Goal: Task Accomplishment & Management: Complete application form

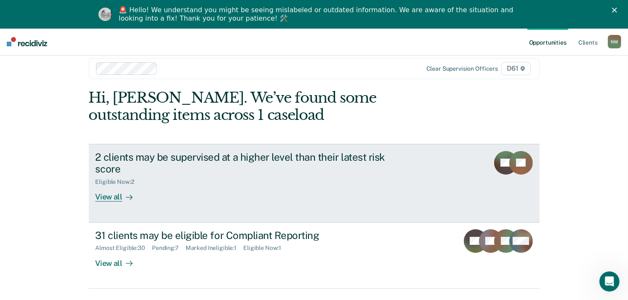
scroll to position [28, 0]
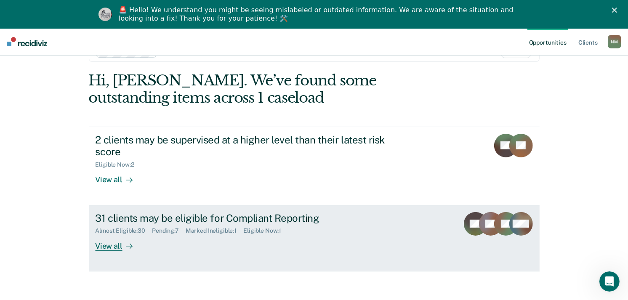
click at [183, 222] on div "31 clients may be eligible for Compliant Reporting" at bounding box center [243, 218] width 295 height 12
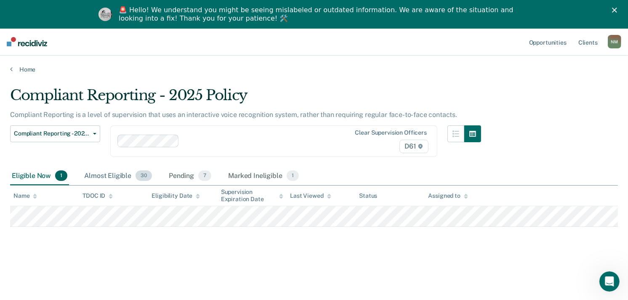
click at [112, 173] on div "Almost Eligible 30" at bounding box center [117, 176] width 71 height 19
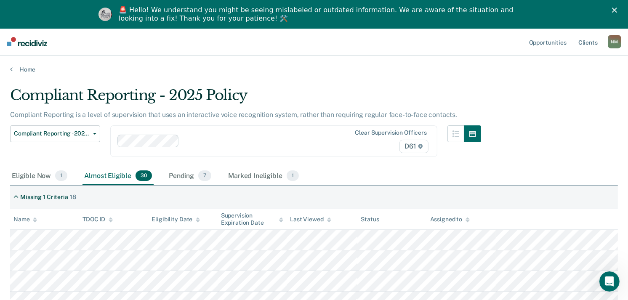
click at [38, 219] on th "Name" at bounding box center [44, 219] width 69 height 21
click at [36, 220] on icon at bounding box center [35, 219] width 4 height 5
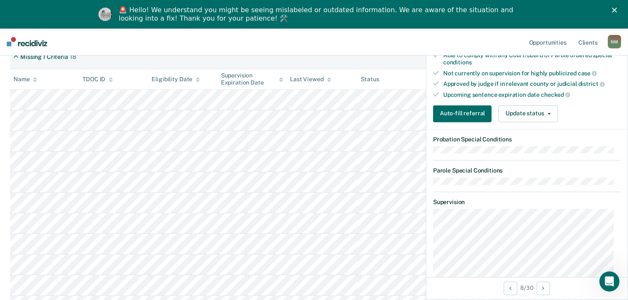
scroll to position [234, 0]
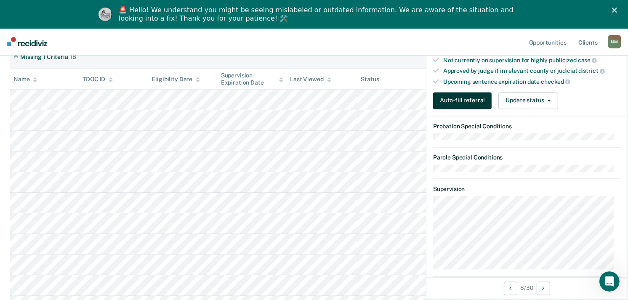
click at [475, 93] on button "Auto-fill referral" at bounding box center [462, 100] width 58 height 17
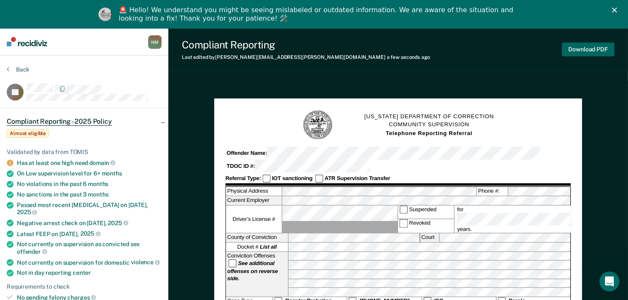
click at [581, 48] on button "Download PDF" at bounding box center [588, 50] width 53 height 14
